Goal: Navigation & Orientation: Find specific page/section

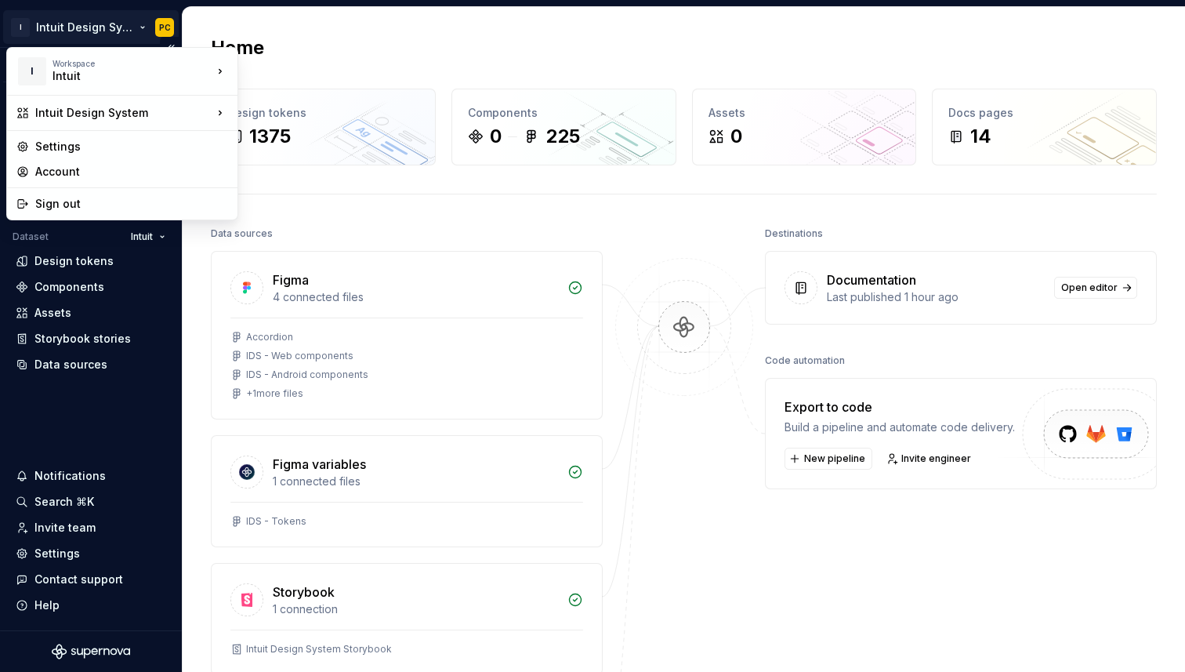
click at [110, 27] on html "I Intuit Design System PC Version Current draft Home Documentation Analytics Co…" at bounding box center [592, 336] width 1185 height 672
click at [100, 290] on html "I Intuit Design System PC Version Current draft Home Documentation Analytics Co…" at bounding box center [592, 336] width 1185 height 672
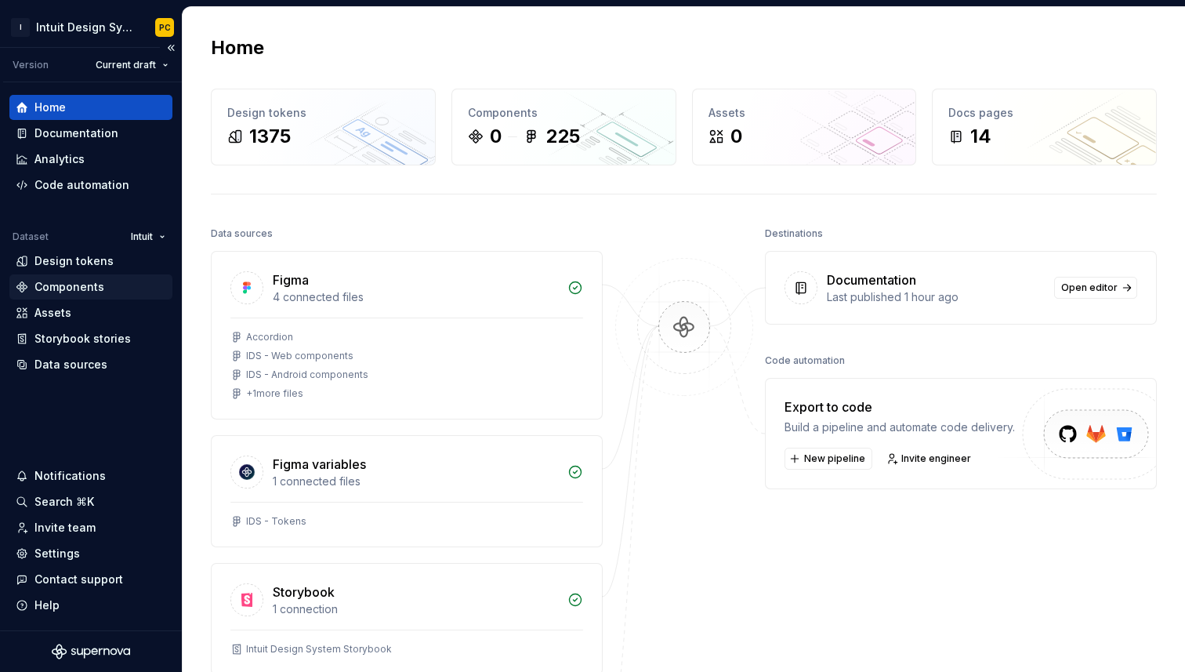
click at [84, 289] on div "Components" at bounding box center [69, 287] width 70 height 16
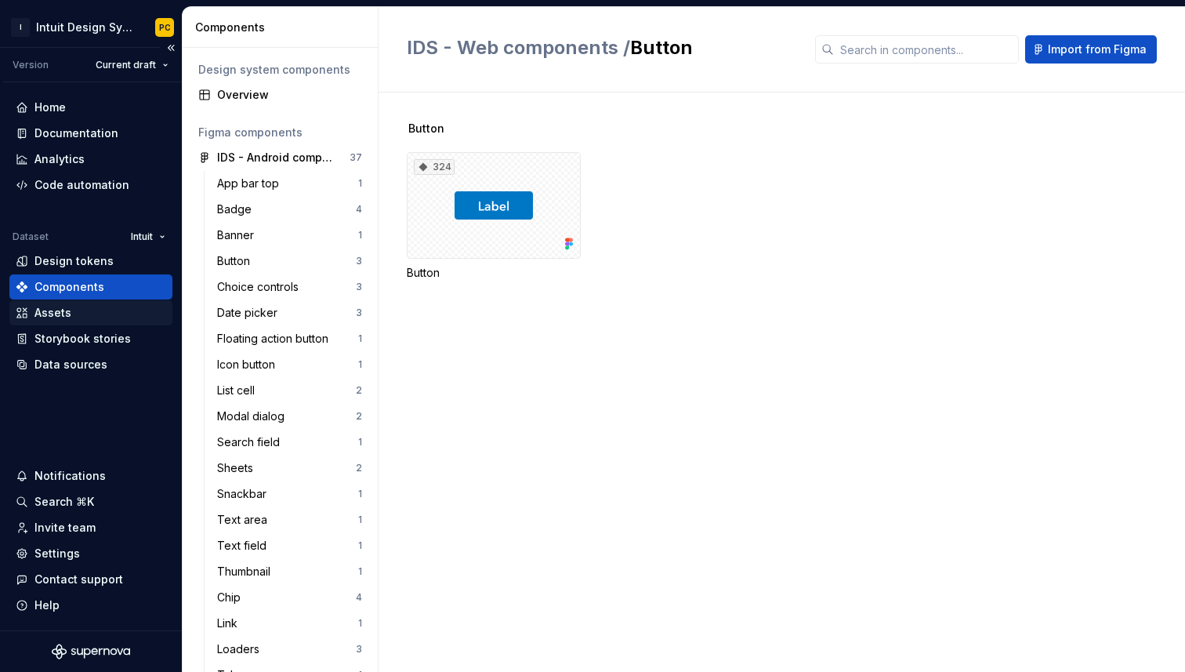
click at [92, 316] on div "Assets" at bounding box center [91, 313] width 151 height 16
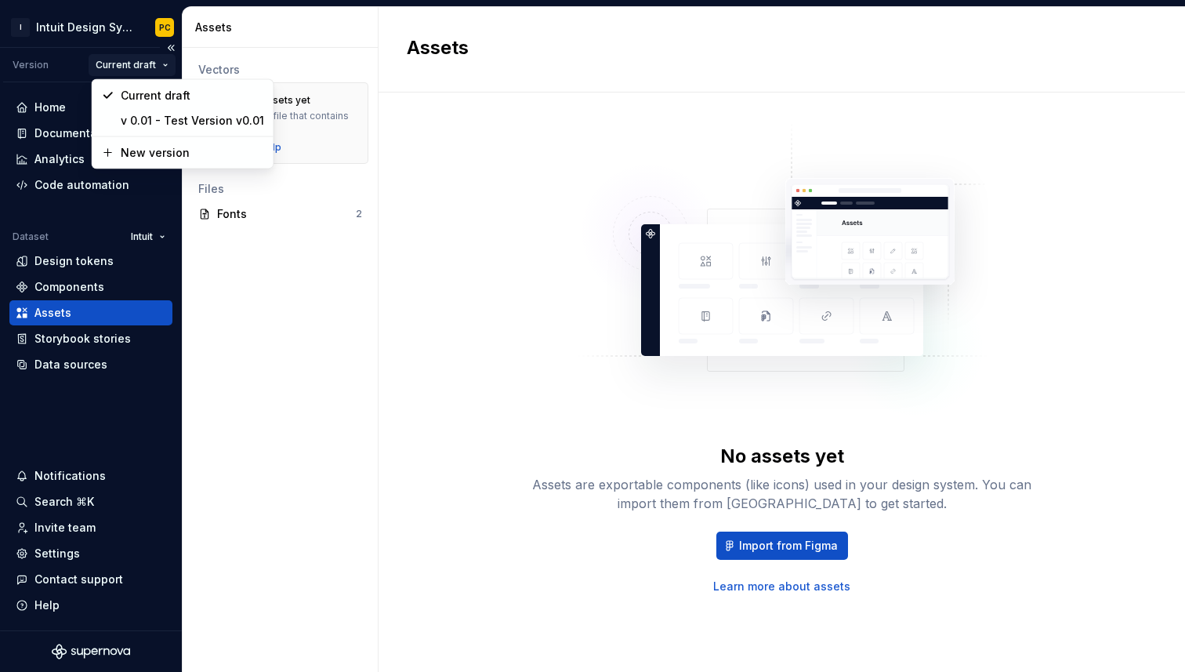
click at [128, 67] on html "I Intuit Design System PC Version Current draft Home Documentation Analytics Co…" at bounding box center [592, 336] width 1185 height 672
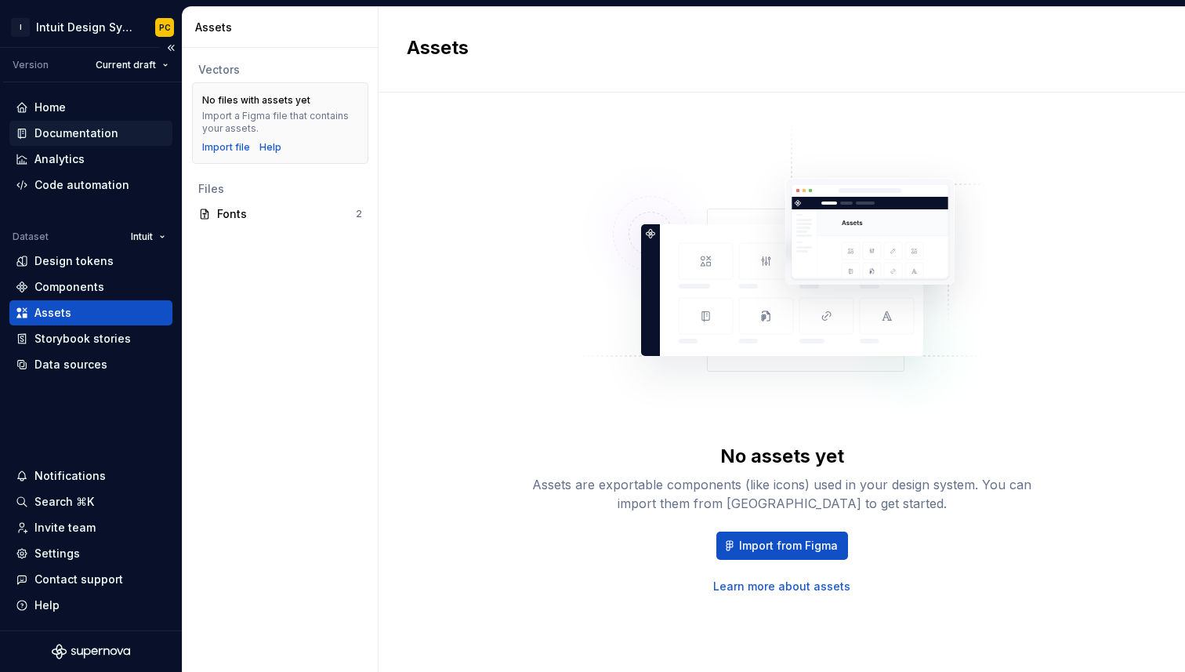
click at [71, 130] on div "Documentation" at bounding box center [76, 133] width 84 height 16
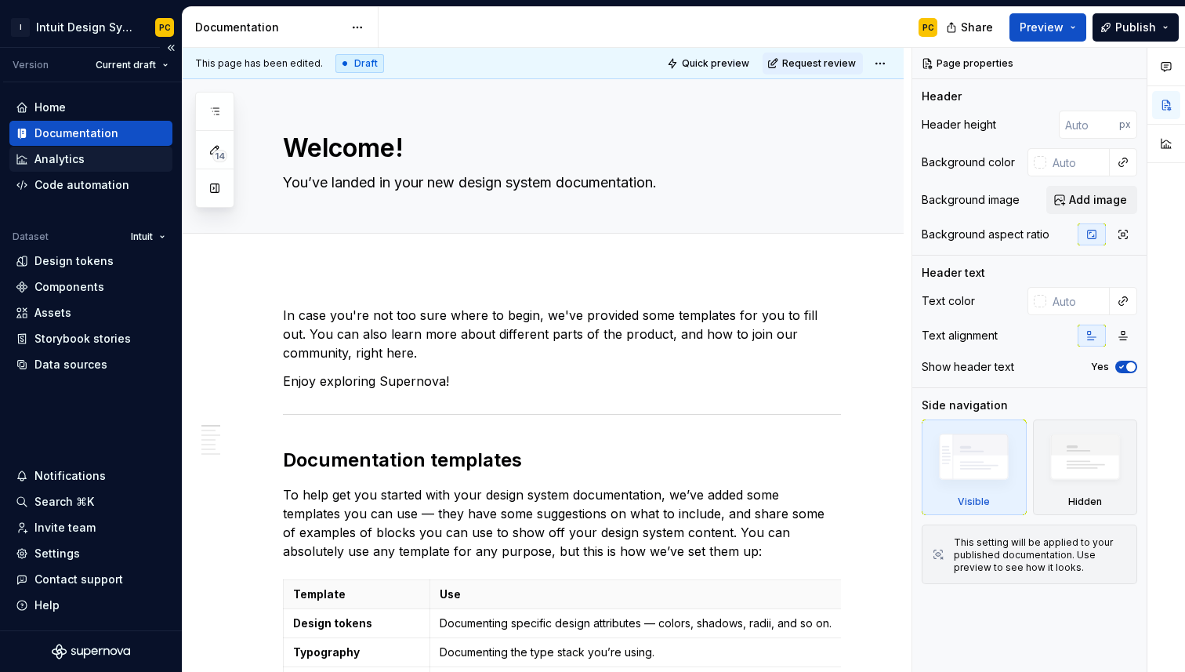
click at [68, 161] on div "Analytics" at bounding box center [59, 159] width 50 height 16
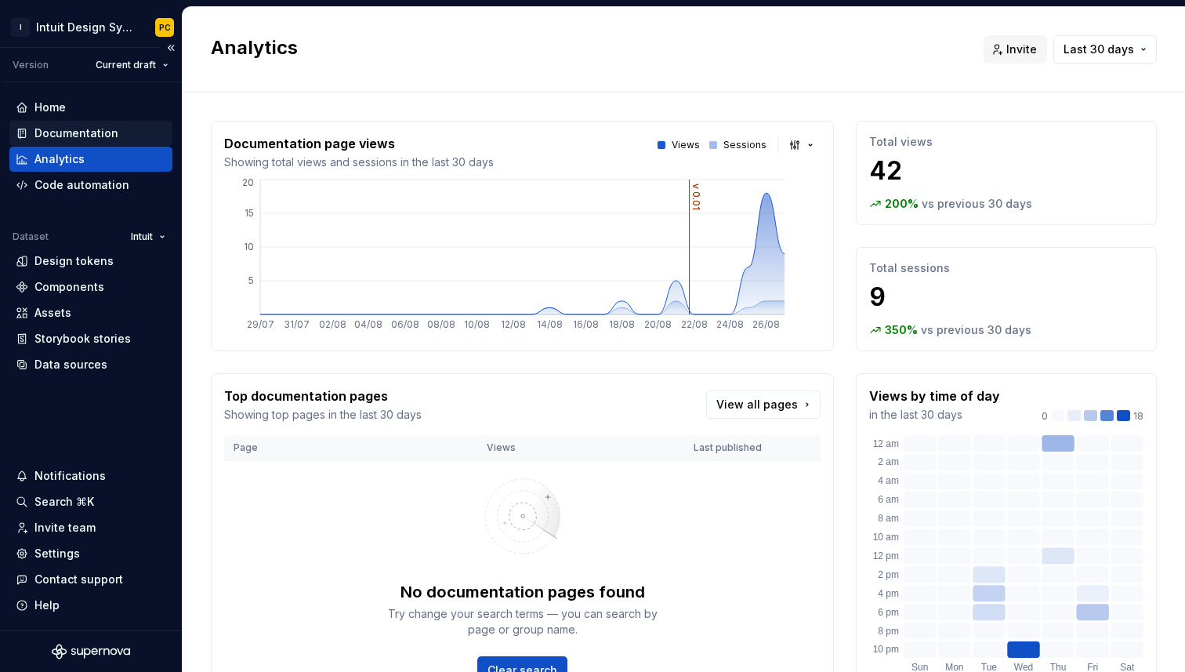
click at [116, 129] on div "Documentation" at bounding box center [91, 133] width 151 height 16
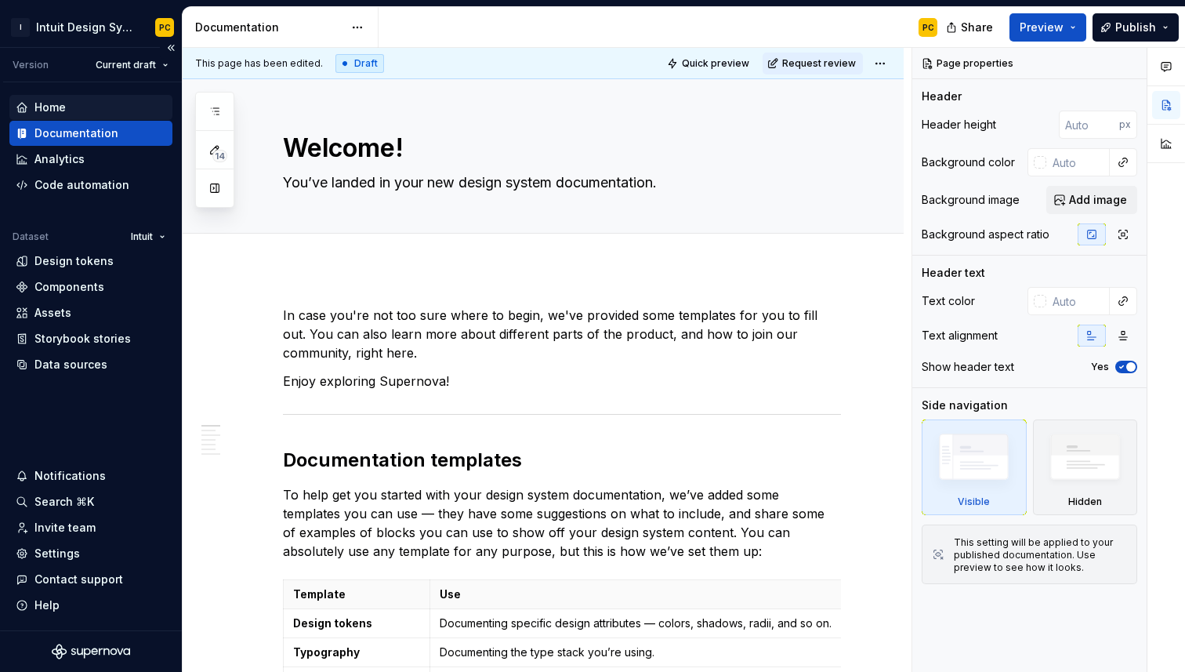
click at [89, 105] on div "Home" at bounding box center [91, 108] width 151 height 16
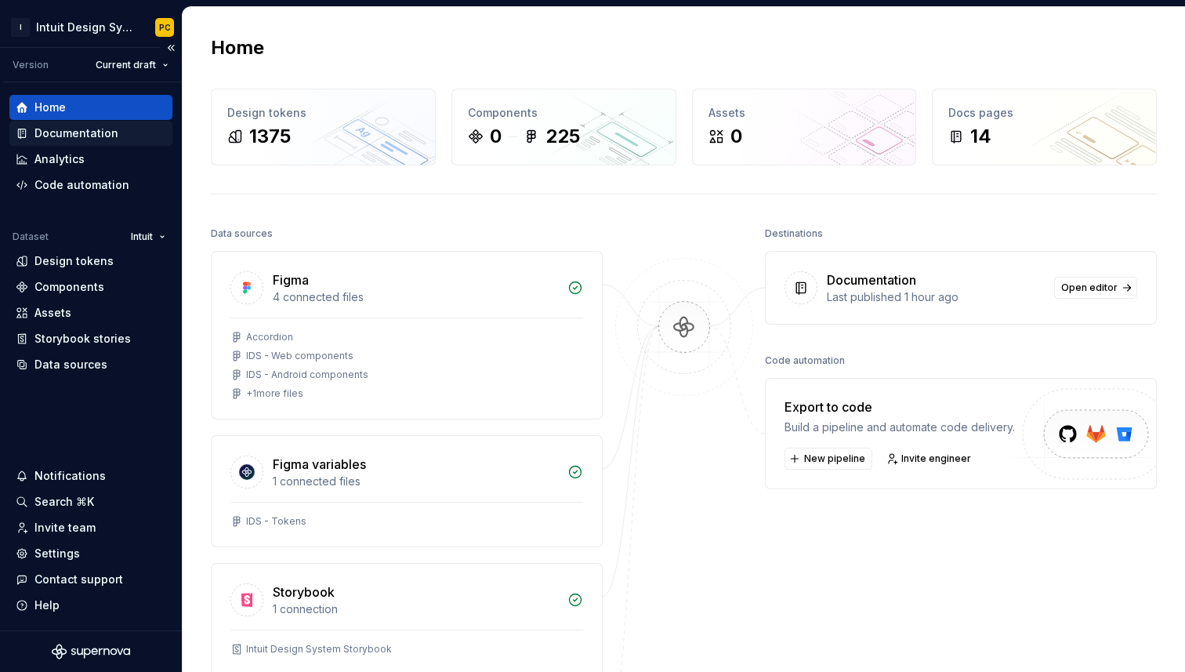
click at [111, 136] on div "Documentation" at bounding box center [76, 133] width 84 height 16
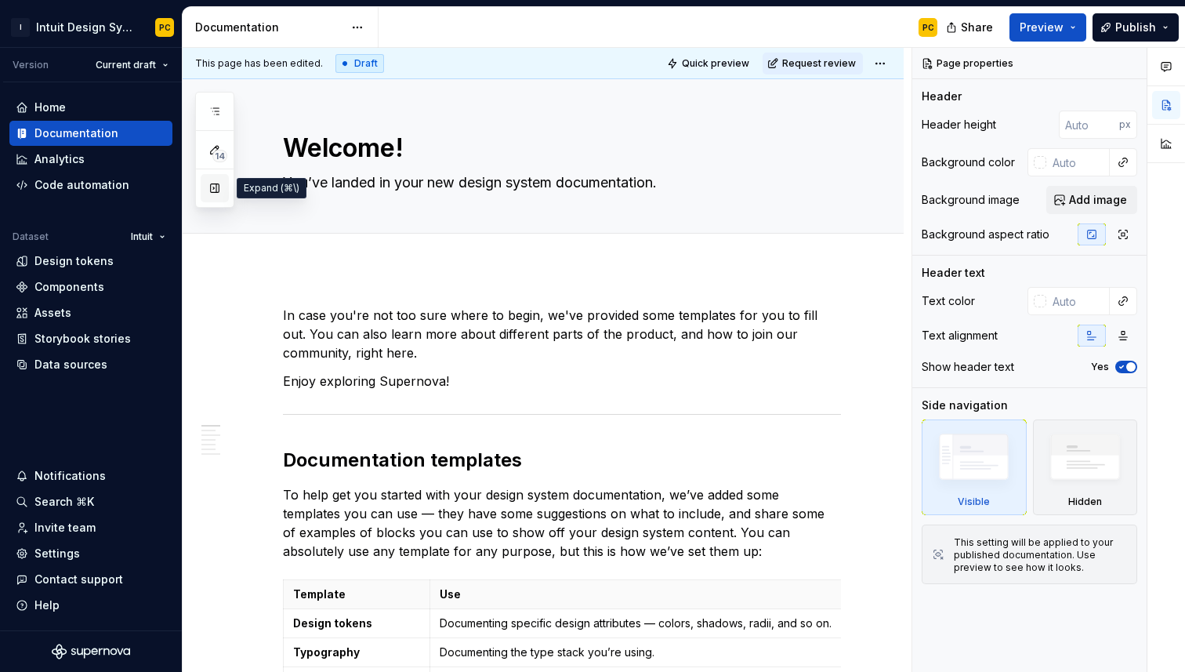
click at [219, 187] on button "button" at bounding box center [215, 188] width 28 height 28
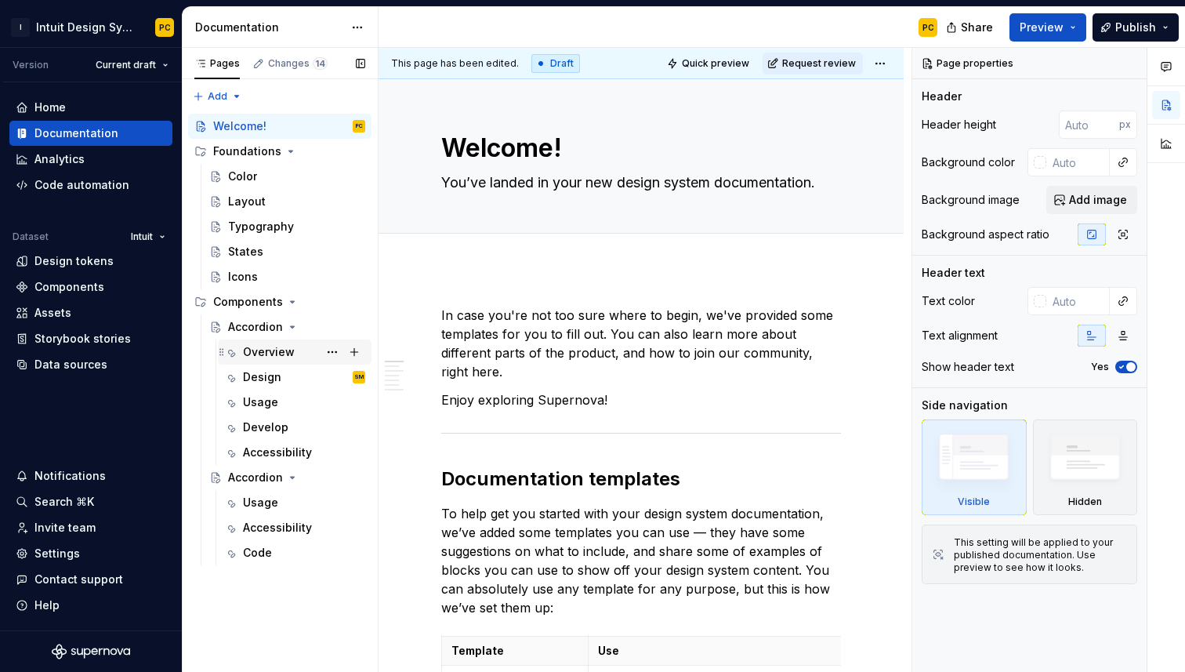
click at [285, 355] on div "Overview" at bounding box center [269, 352] width 52 height 16
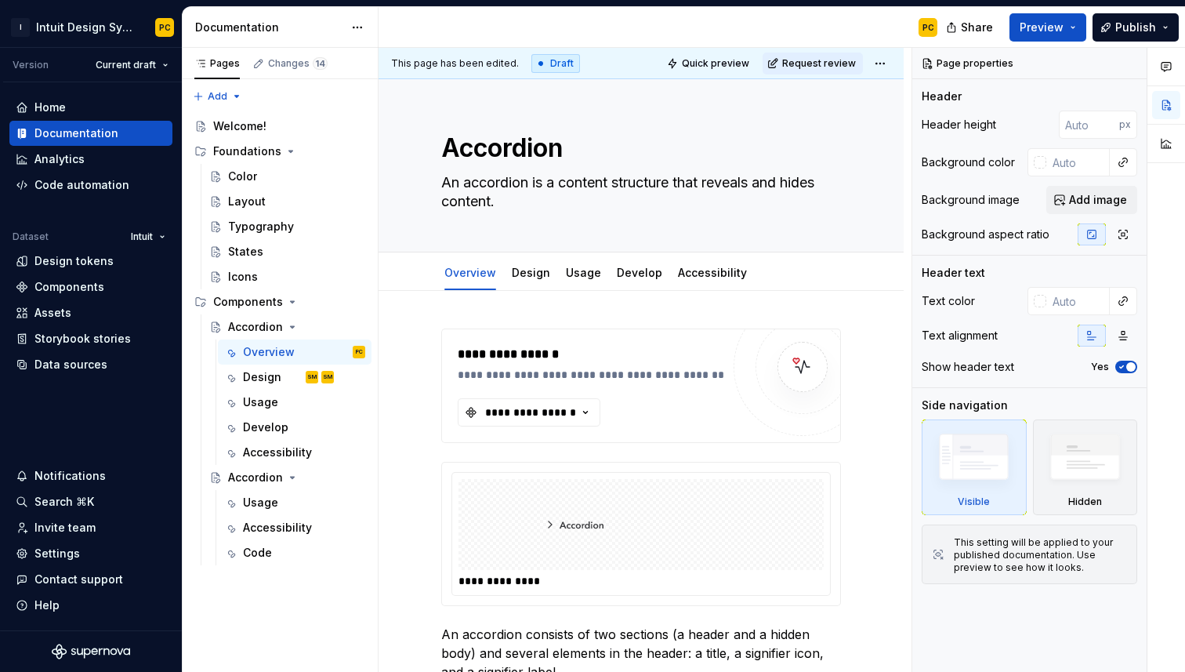
type textarea "*"
